Goal: Transaction & Acquisition: Purchase product/service

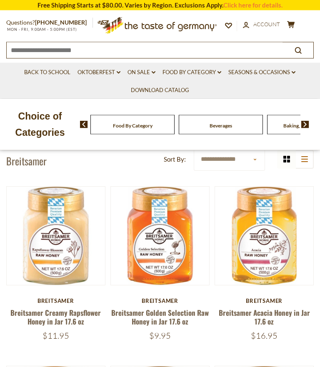
scroll to position [38, 0]
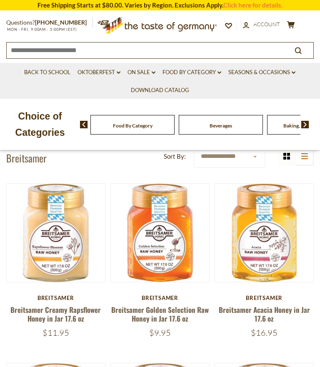
click at [292, 116] on button "Quick View" at bounding box center [264, 106] width 56 height 19
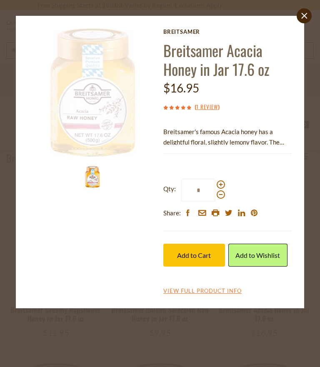
click at [269, 262] on link "Add to Wishlist" at bounding box center [259, 255] width 60 height 23
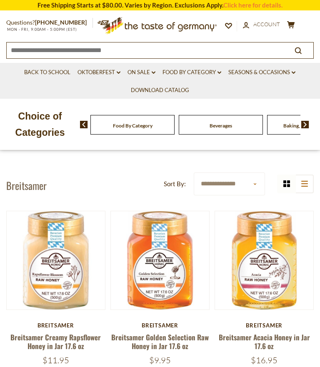
scroll to position [21, 0]
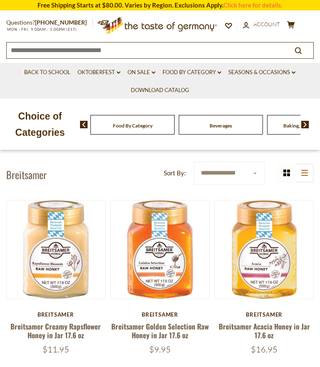
click at [276, 132] on button "Quick View" at bounding box center [264, 122] width 56 height 19
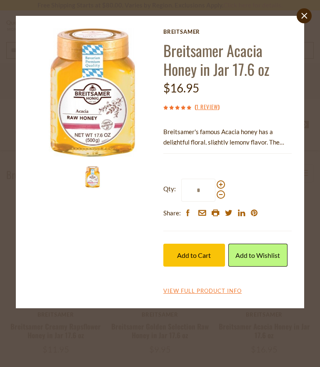
click at [300, 184] on div "close Breitsamer Breitsamer Acacia Honey in Jar 17.6 oz $16.95 ( 1 Review ) Bre…" at bounding box center [160, 162] width 288 height 293
click at [198, 254] on span "Add to Cart" at bounding box center [194, 255] width 34 height 8
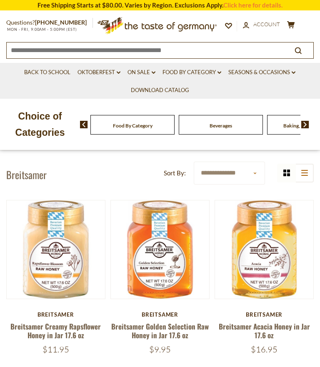
click at [246, 5] on link "Click here for details." at bounding box center [252, 5] width 59 height 8
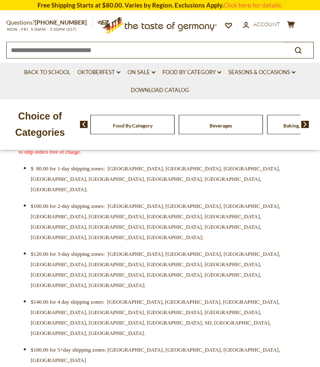
scroll to position [286, 0]
